Goal: Information Seeking & Learning: Learn about a topic

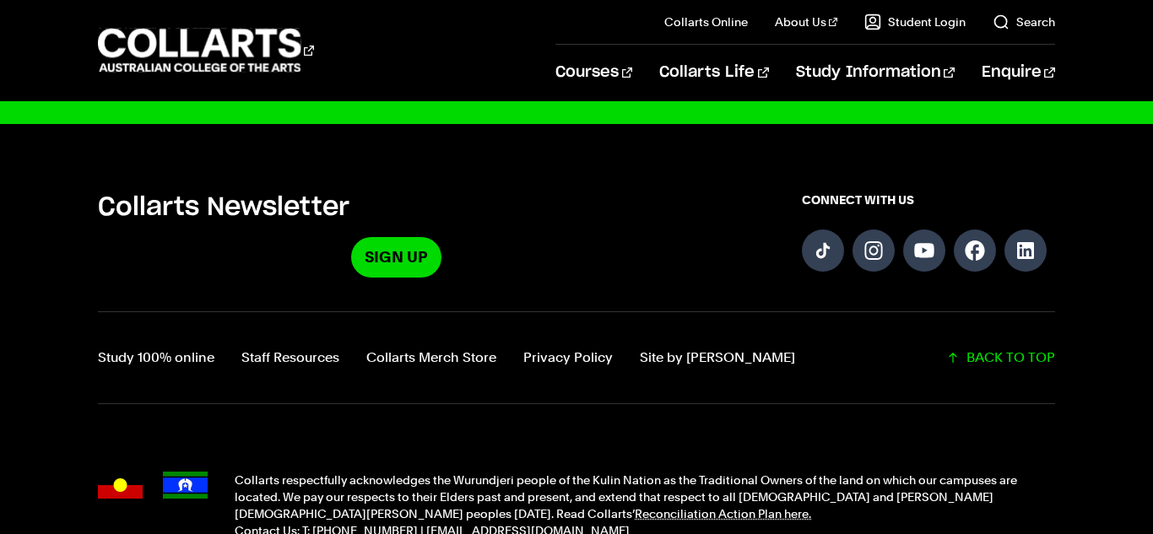
scroll to position [2184, 0]
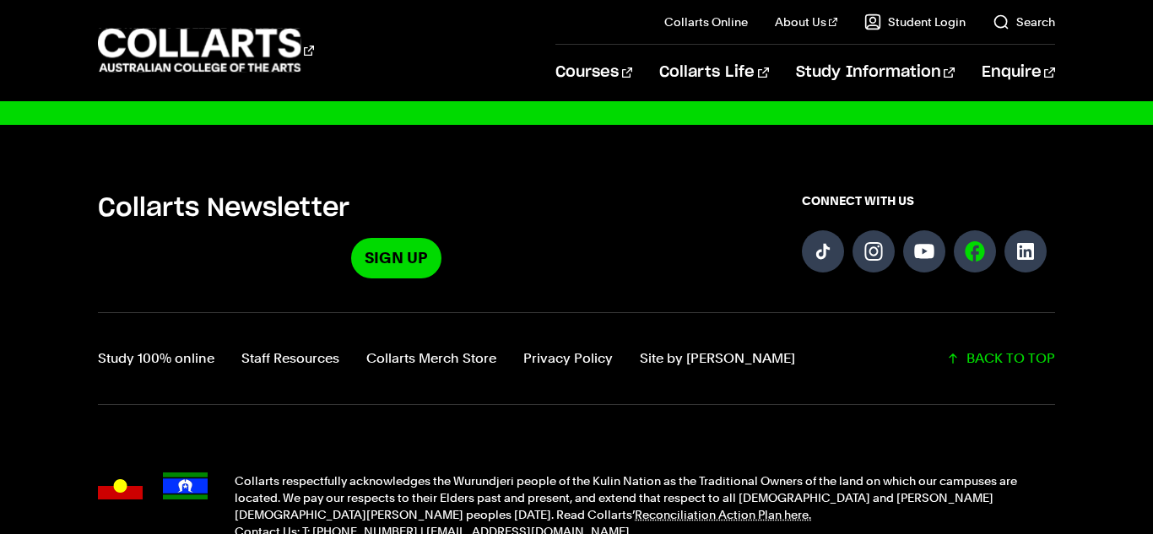
click at [978, 273] on link "Follow us on Facebook" at bounding box center [975, 252] width 42 height 42
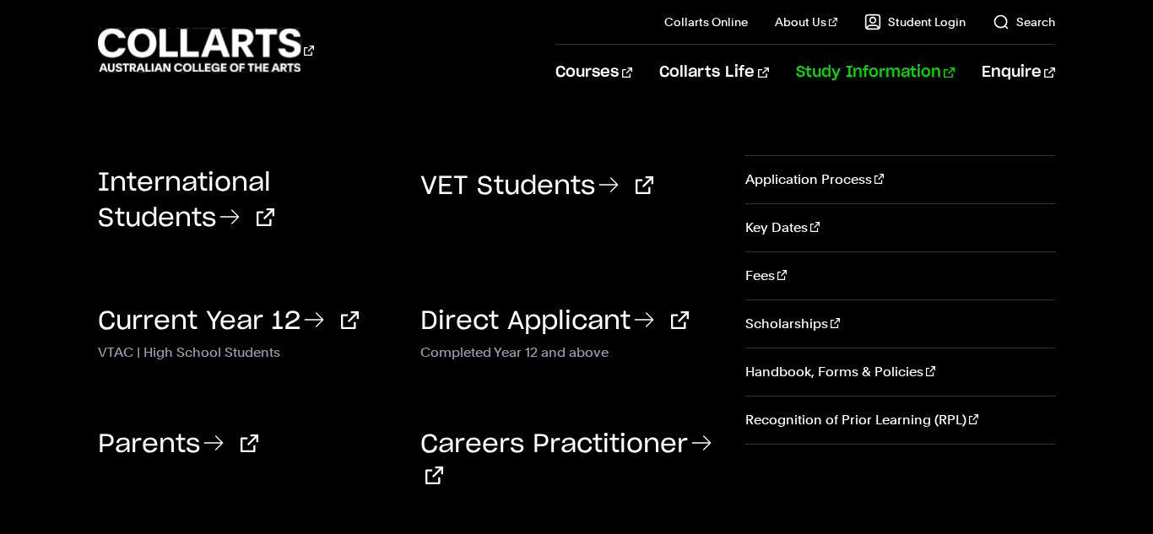
scroll to position [1033, 0]
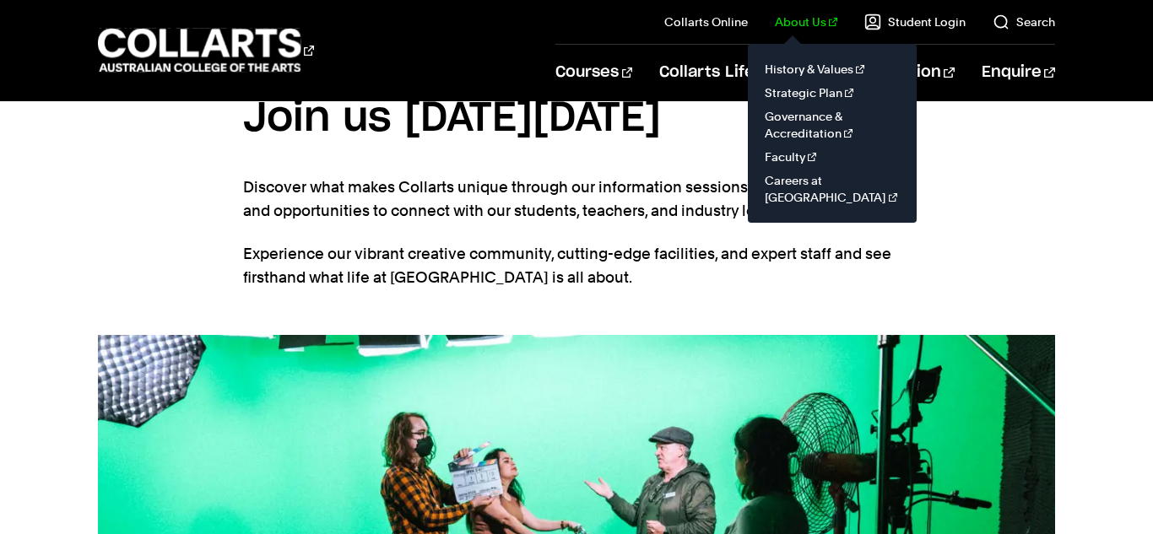
click at [824, 17] on link "About Us" at bounding box center [806, 22] width 62 height 17
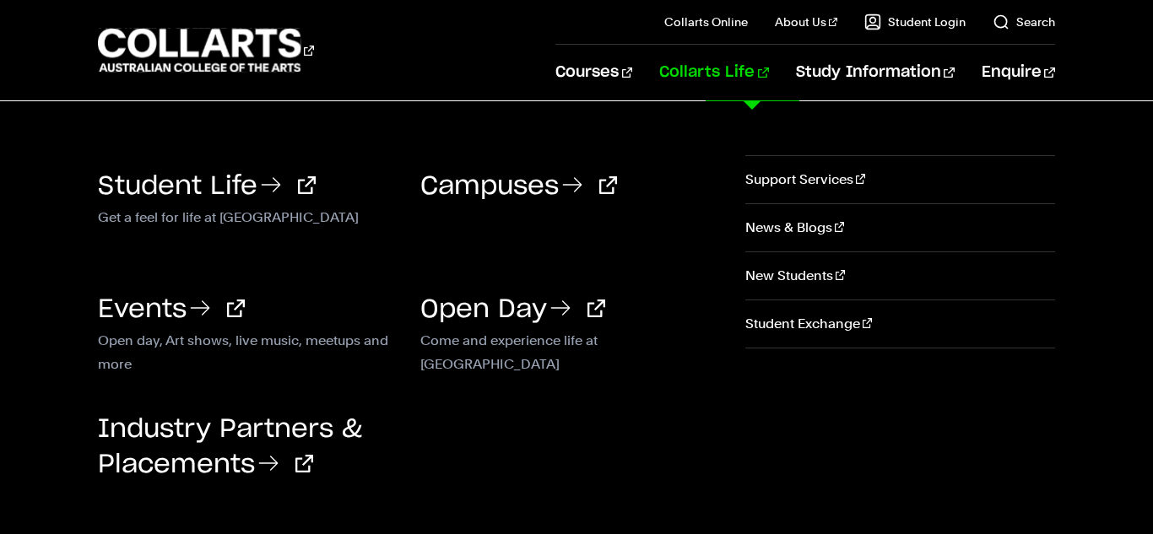
scroll to position [1227, 0]
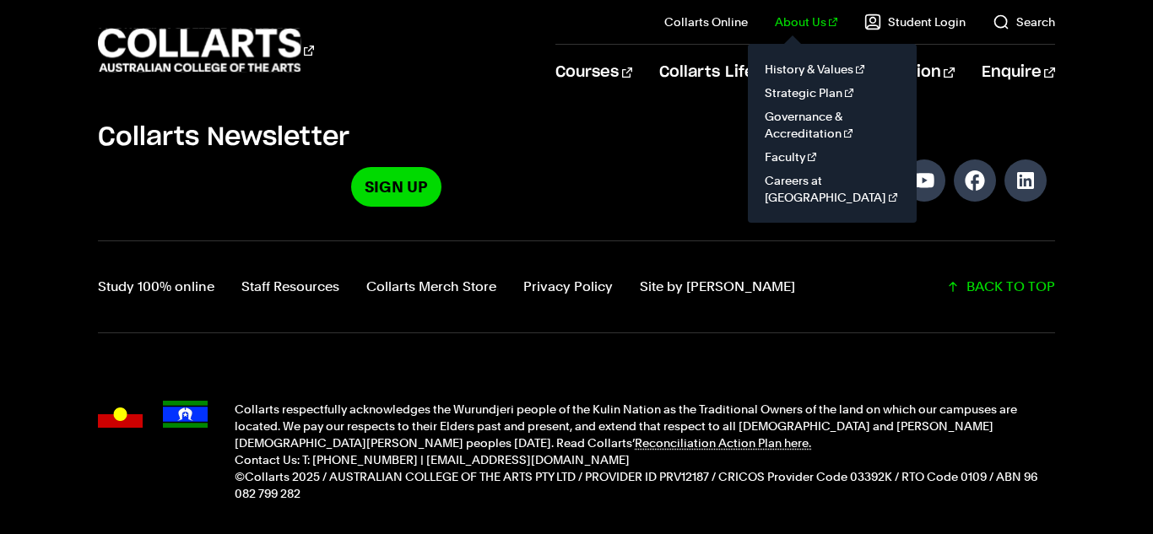
click at [820, 31] on il "About Us History & Values Strategic Plan Governance & Accreditation Faculty Car…" at bounding box center [793, 22] width 90 height 44
click at [805, 25] on link "About Us" at bounding box center [806, 22] width 62 height 17
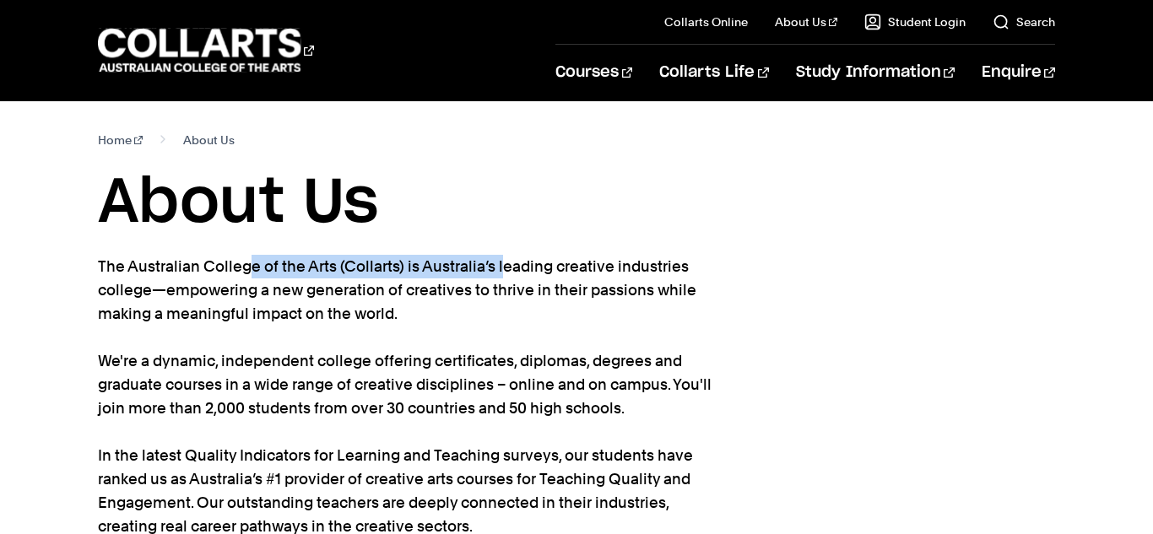
drag, startPoint x: 129, startPoint y: 269, endPoint x: 402, endPoint y: 260, distance: 272.9
click at [402, 265] on p "The Australian College of the Arts (Collarts) is Australia’s leading creative i…" at bounding box center [406, 444] width 616 height 378
copy p "Australian College of the Arts (Collarts)"
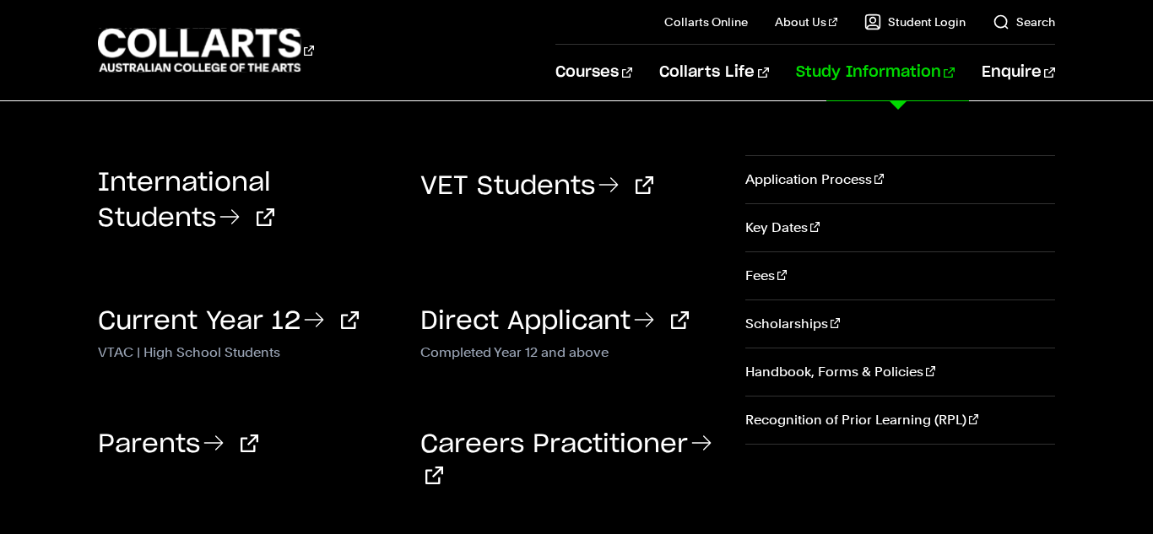
scroll to position [95, 0]
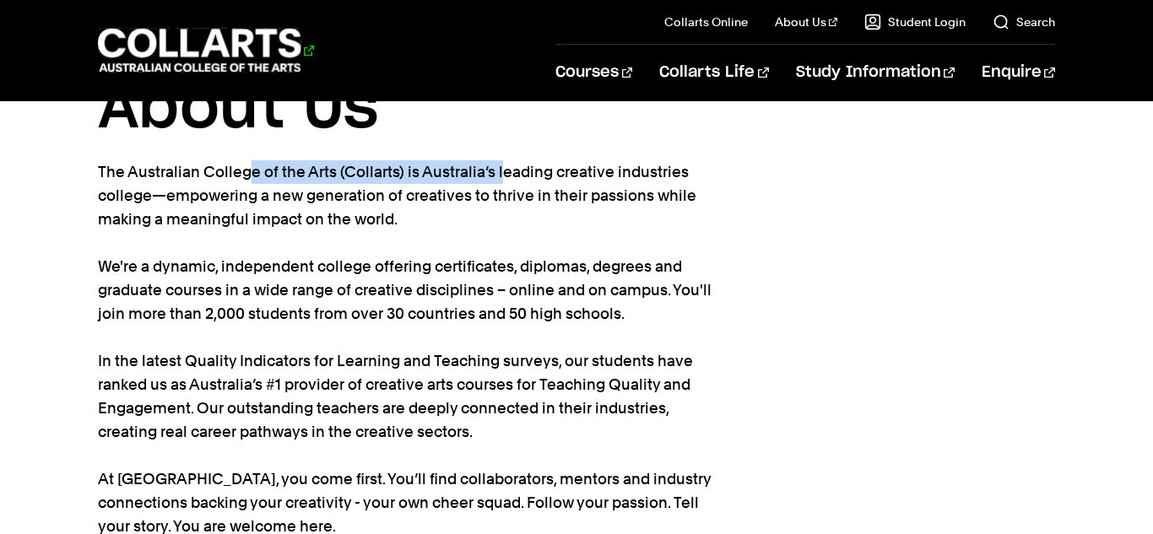
click at [216, 42] on 1 "Go to homepage" at bounding box center [199, 51] width 203 height 44
